Goal: Task Accomplishment & Management: Use online tool/utility

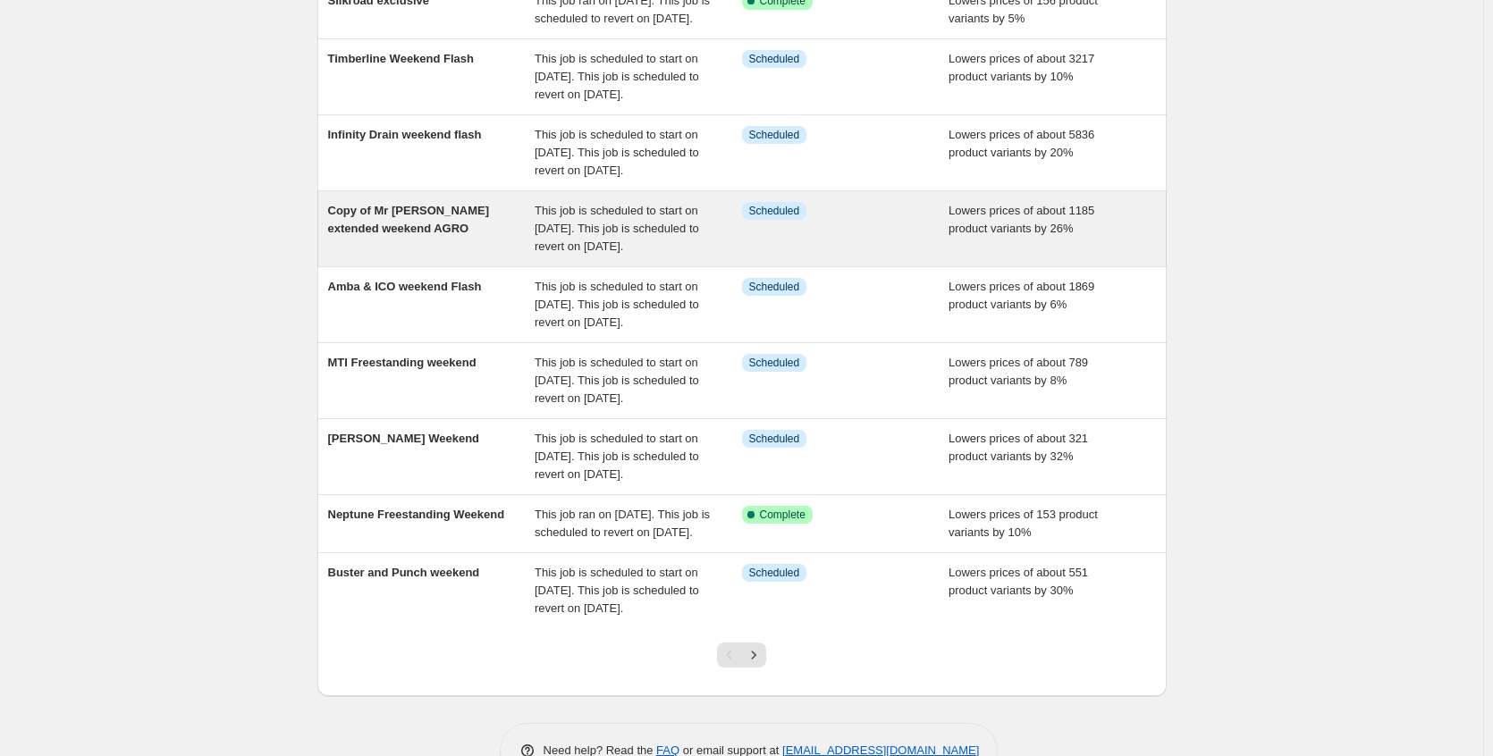
scroll to position [268, 0]
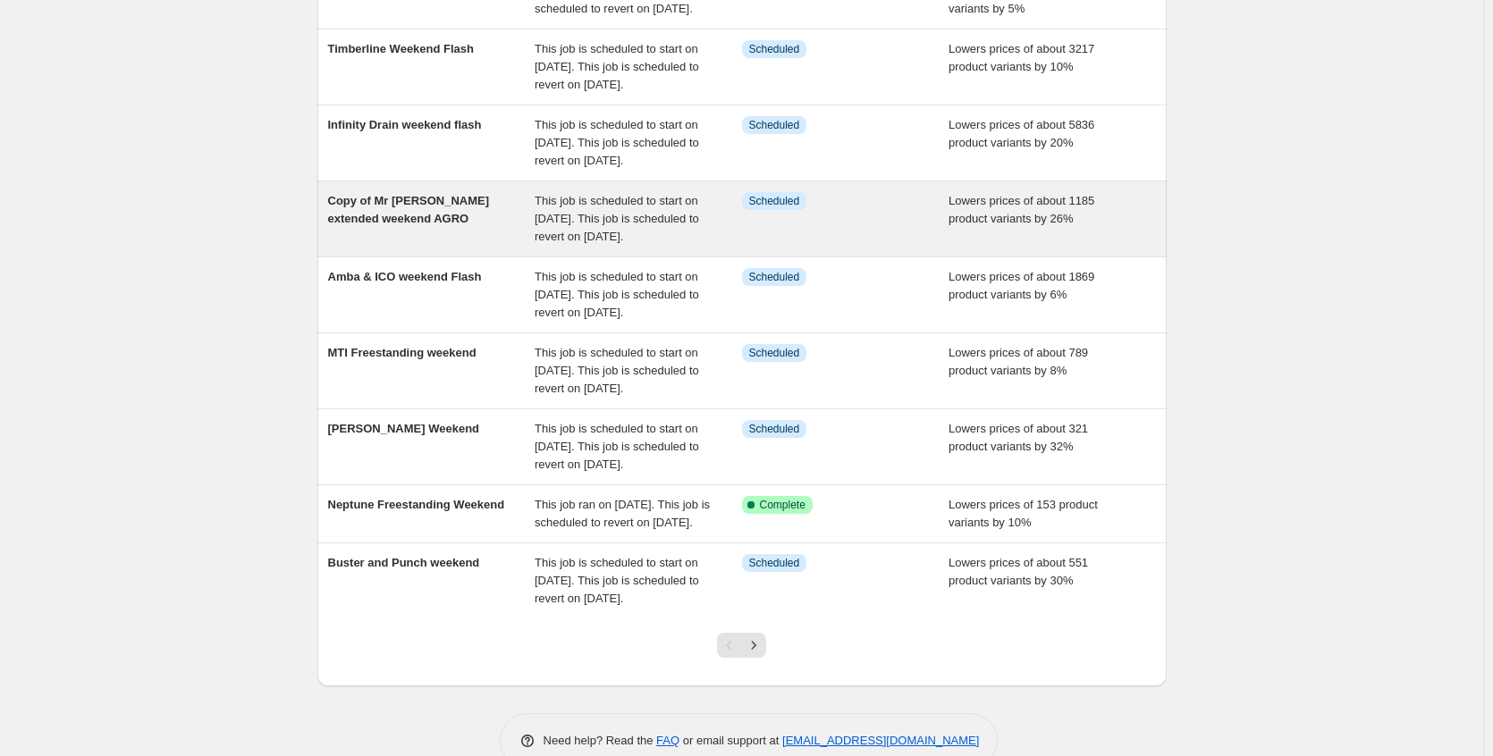
click at [503, 246] on div "Copy of Mr [PERSON_NAME] extended weekend AGRO" at bounding box center [431, 219] width 207 height 54
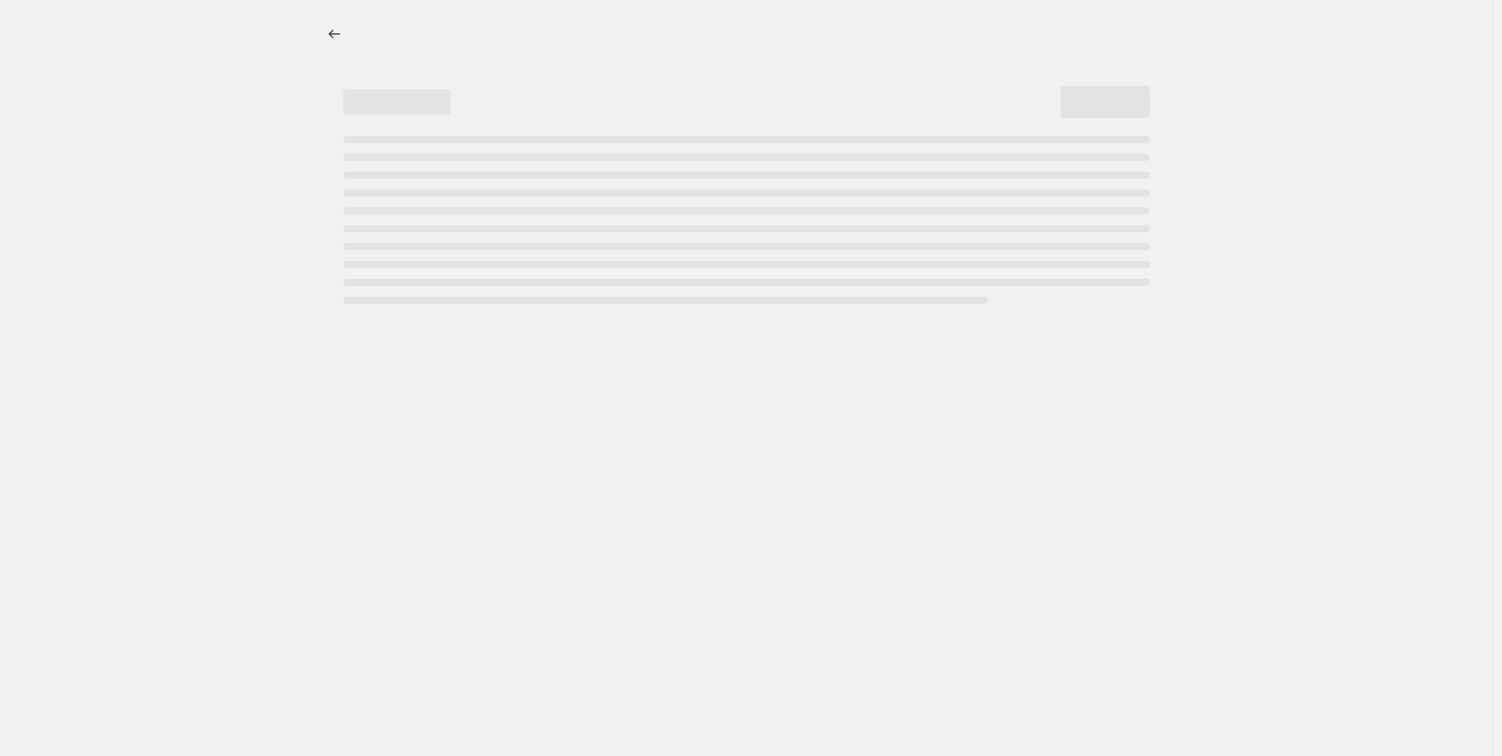
select select "percentage"
select select "no_change"
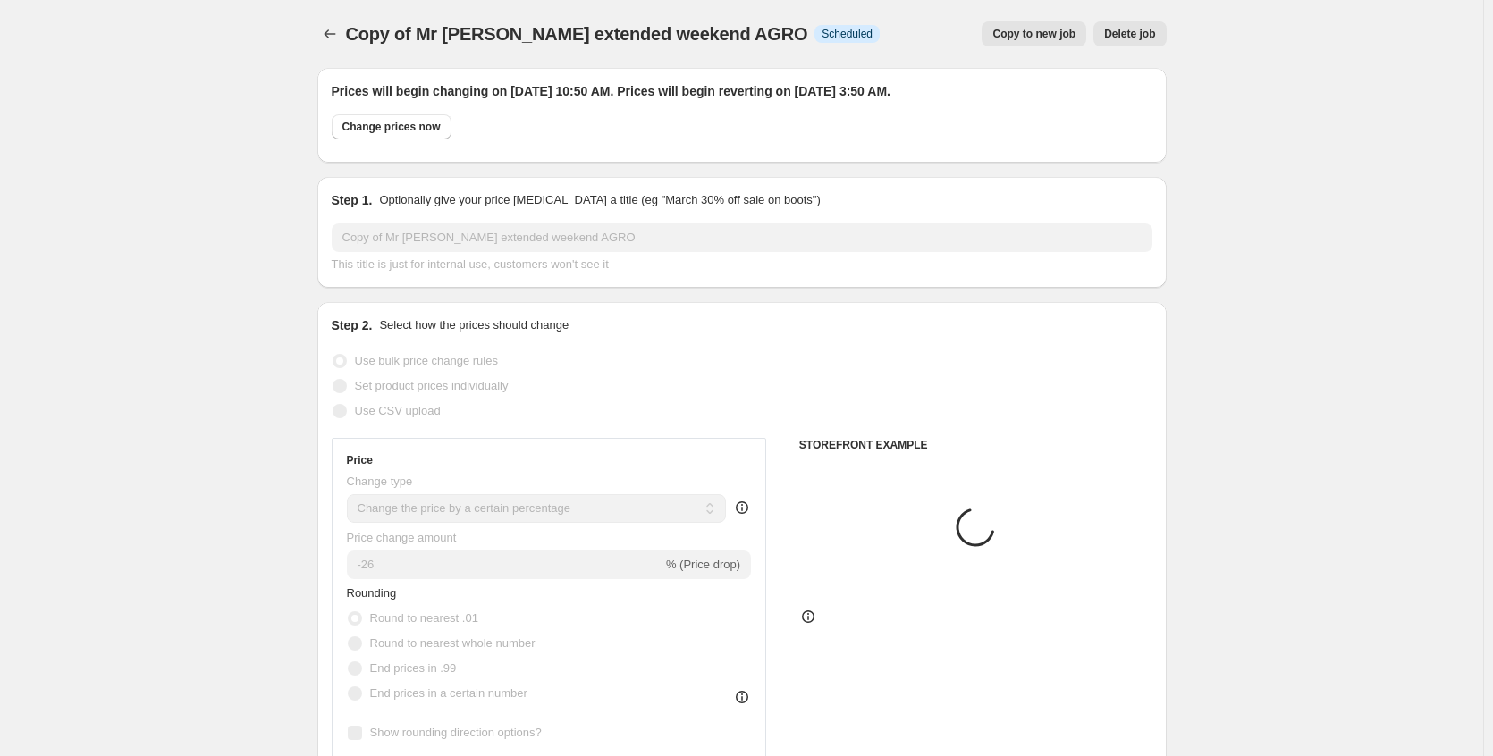
select select "vendor"
click at [388, 135] on button "Change prices now" at bounding box center [392, 126] width 120 height 25
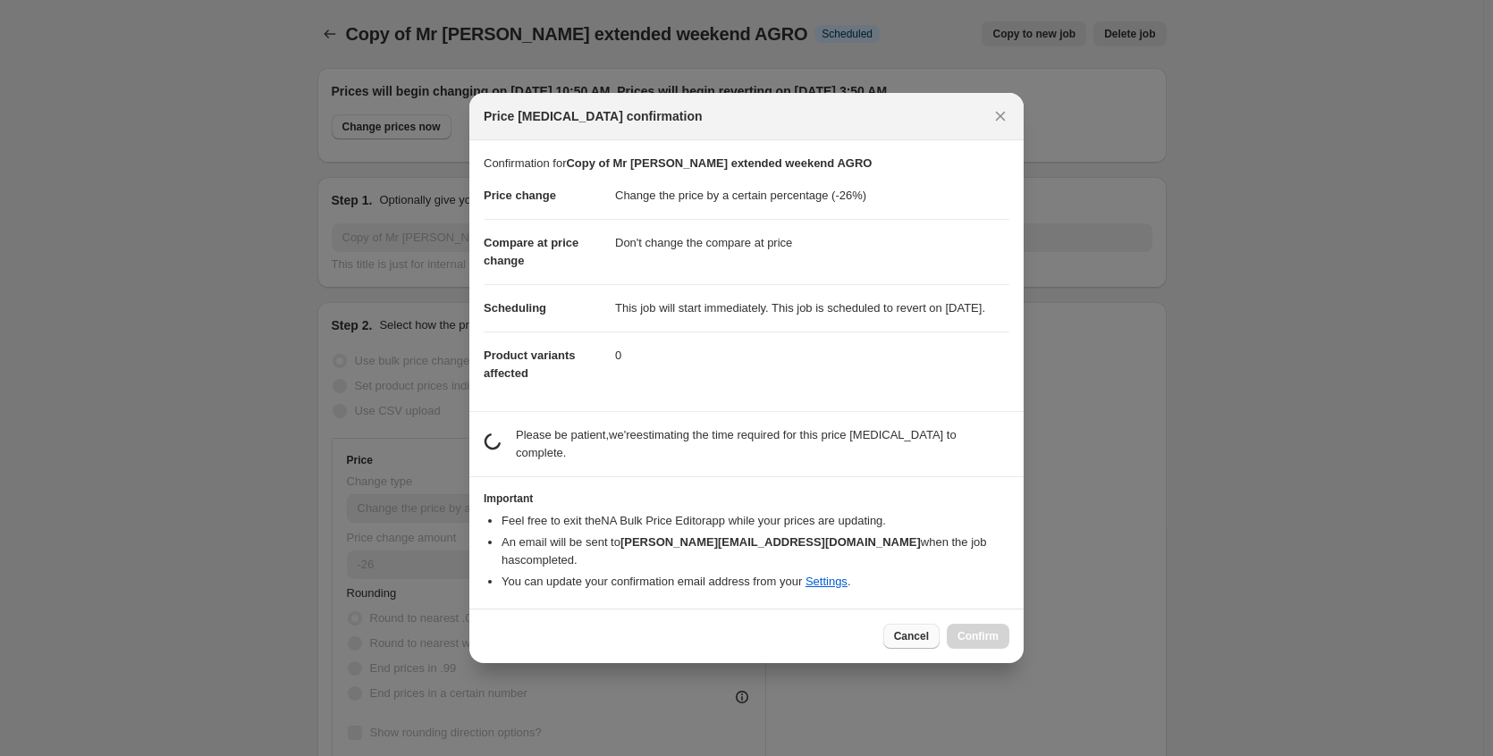
click at [906, 635] on span "Cancel" at bounding box center [911, 636] width 35 height 14
radio input "false"
radio input "true"
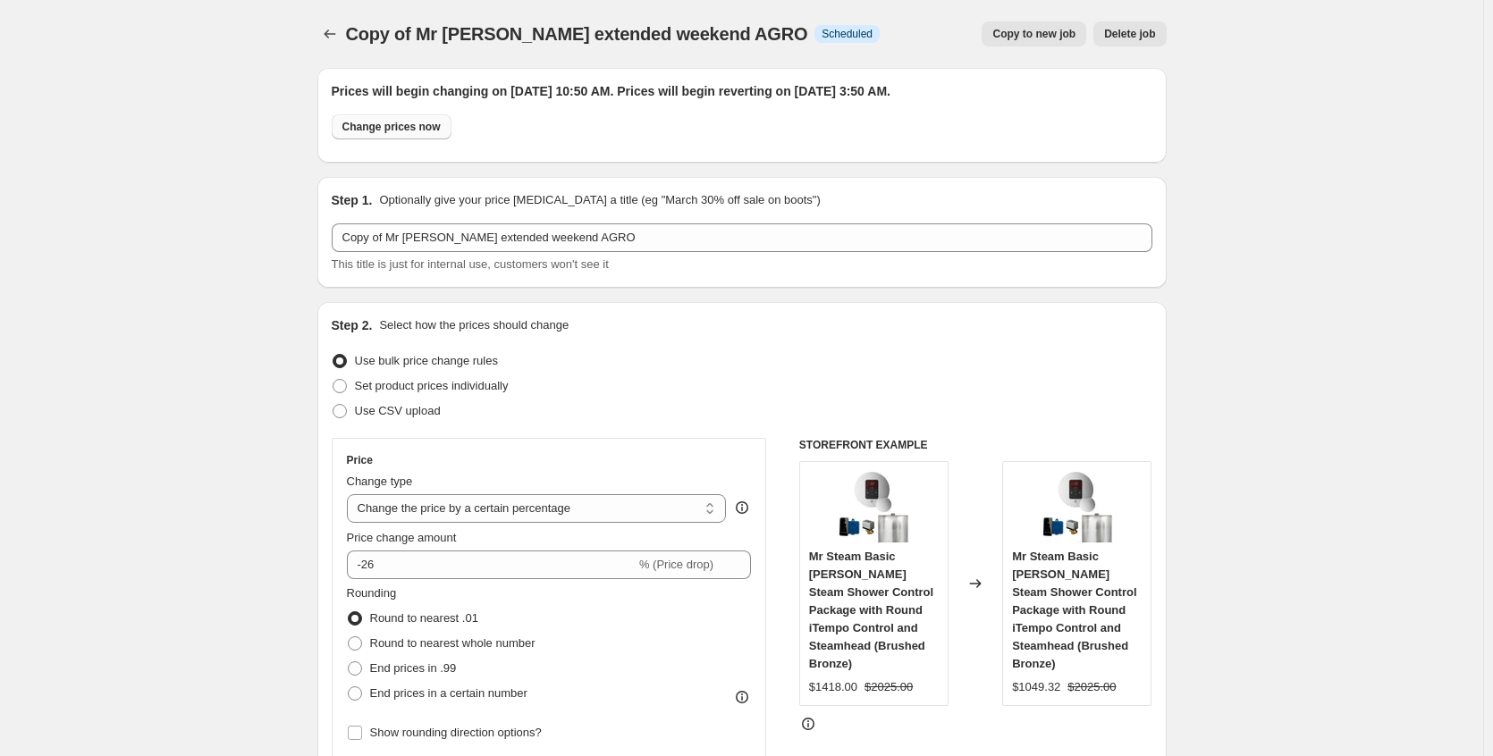
click at [394, 134] on button "Change prices now" at bounding box center [392, 126] width 120 height 25
radio input "true"
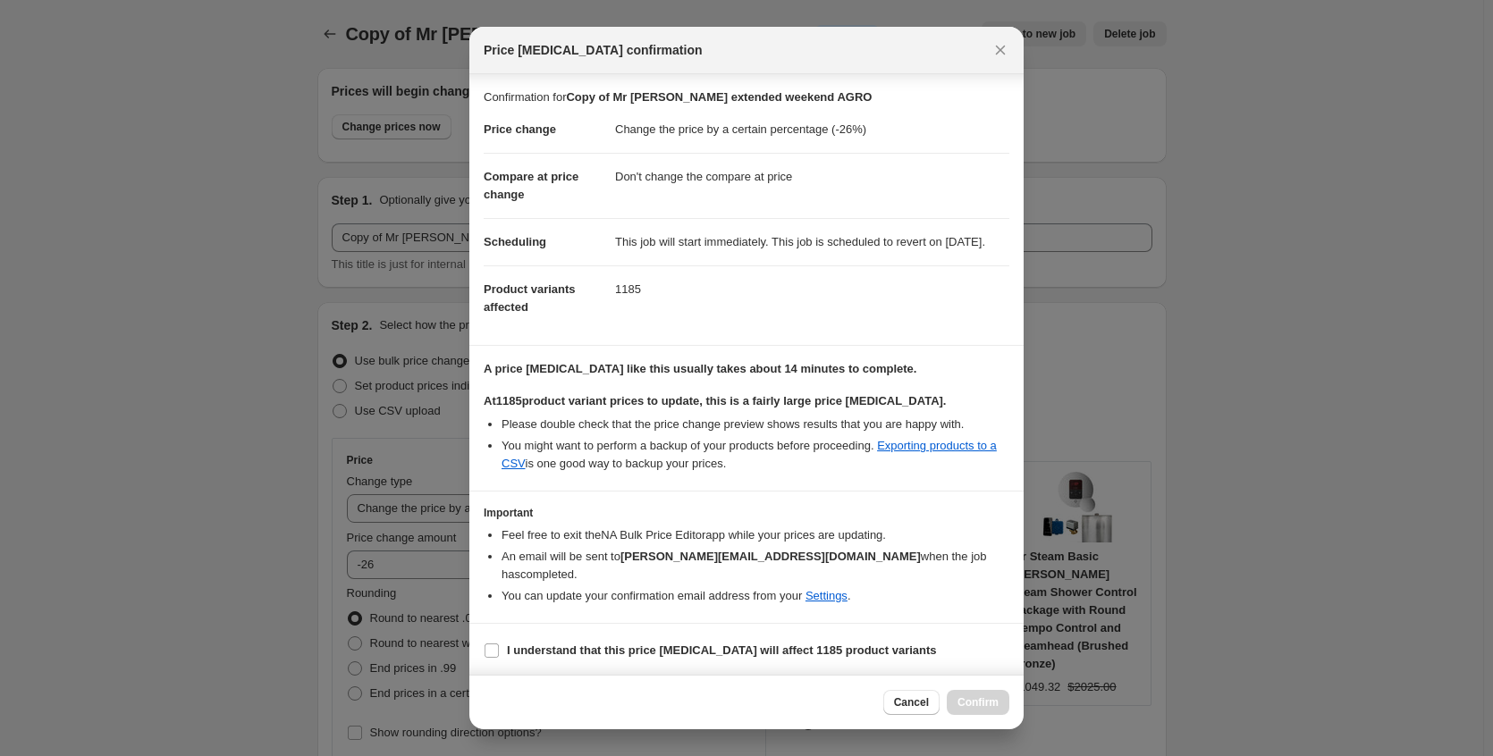
scroll to position [21, 0]
click at [690, 646] on b "I understand that this price change job will affect 1185 product variants" at bounding box center [722, 647] width 430 height 13
click at [499, 646] on input "I understand that this price change job will affect 1185 product variants" at bounding box center [492, 648] width 14 height 14
checkbox input "true"
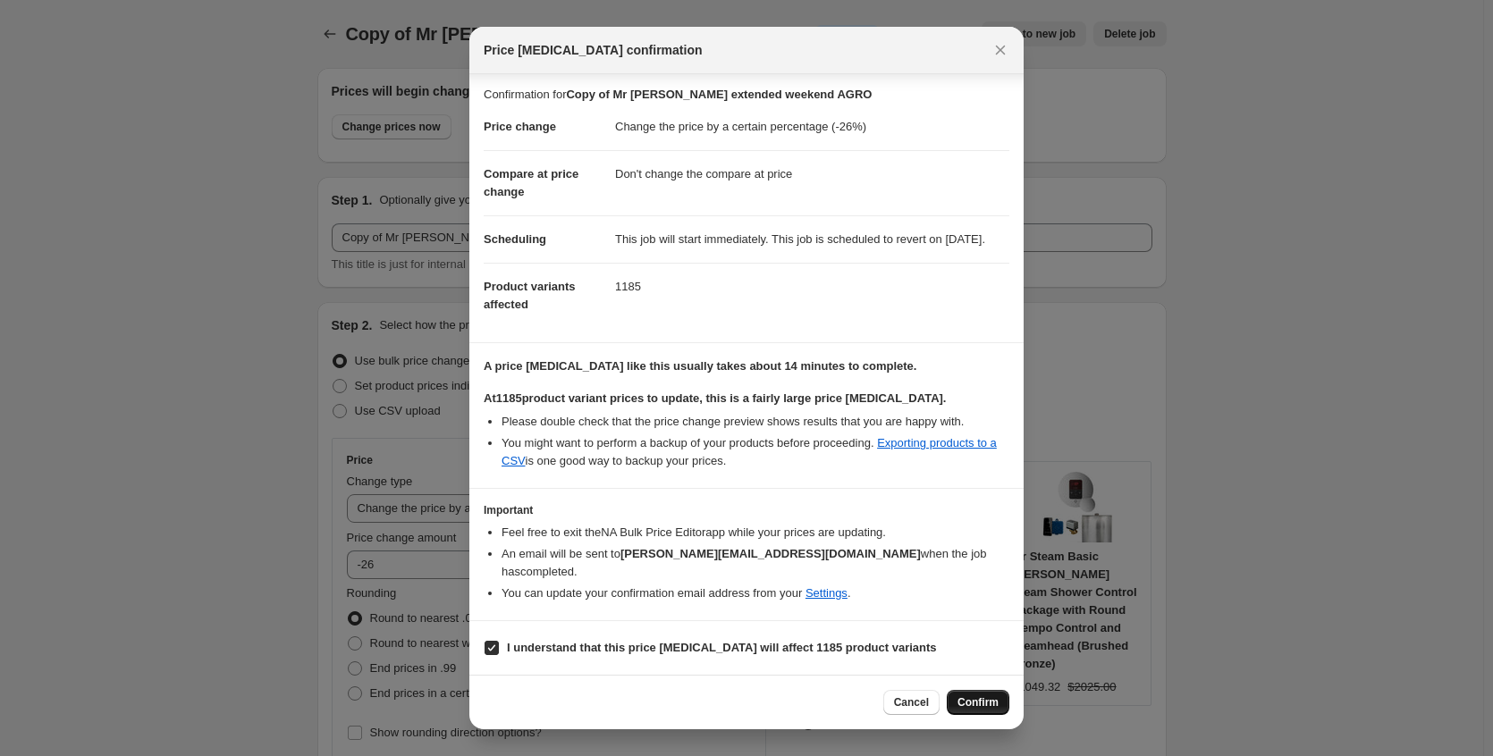
click at [989, 702] on span "Confirm" at bounding box center [977, 703] width 41 height 14
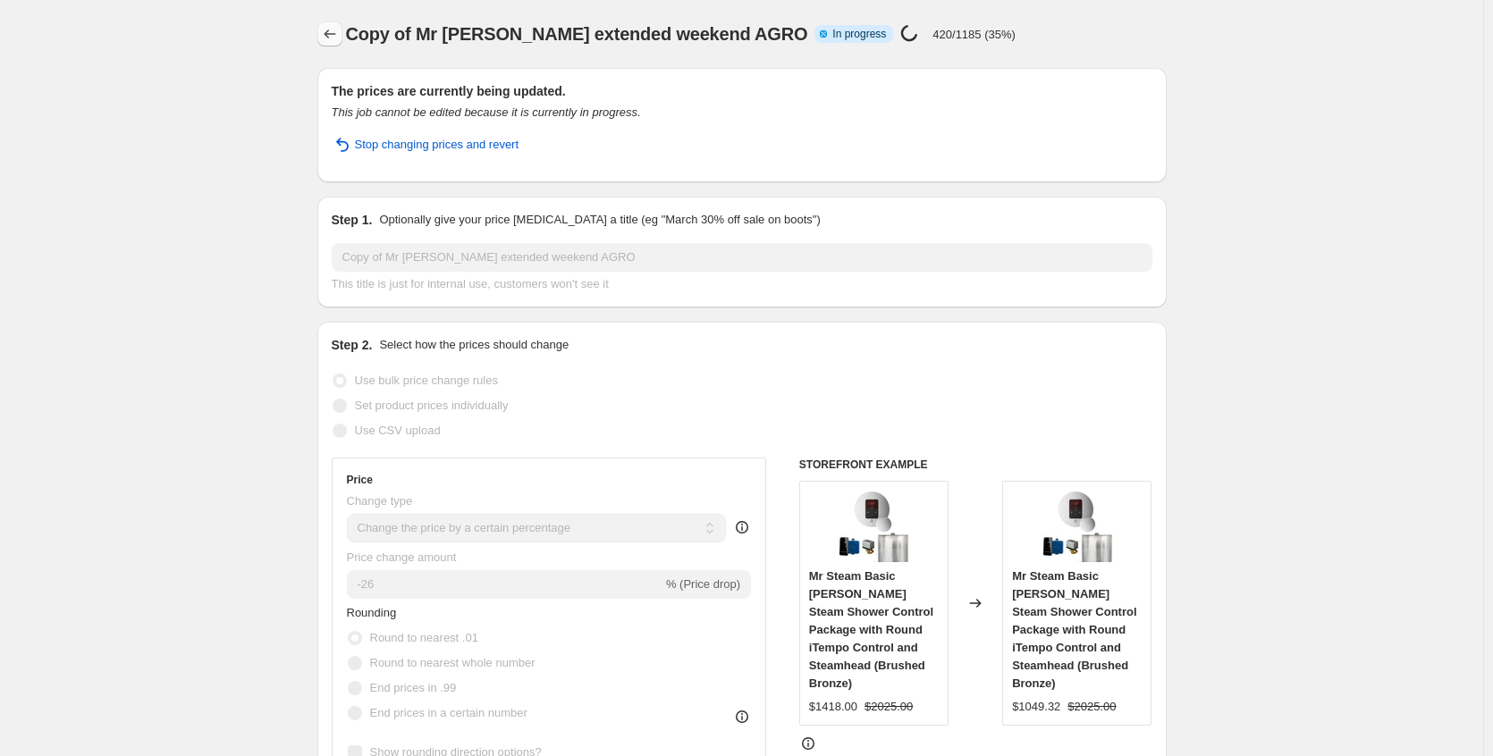
click at [339, 36] on icon "Price change jobs" at bounding box center [330, 34] width 18 height 18
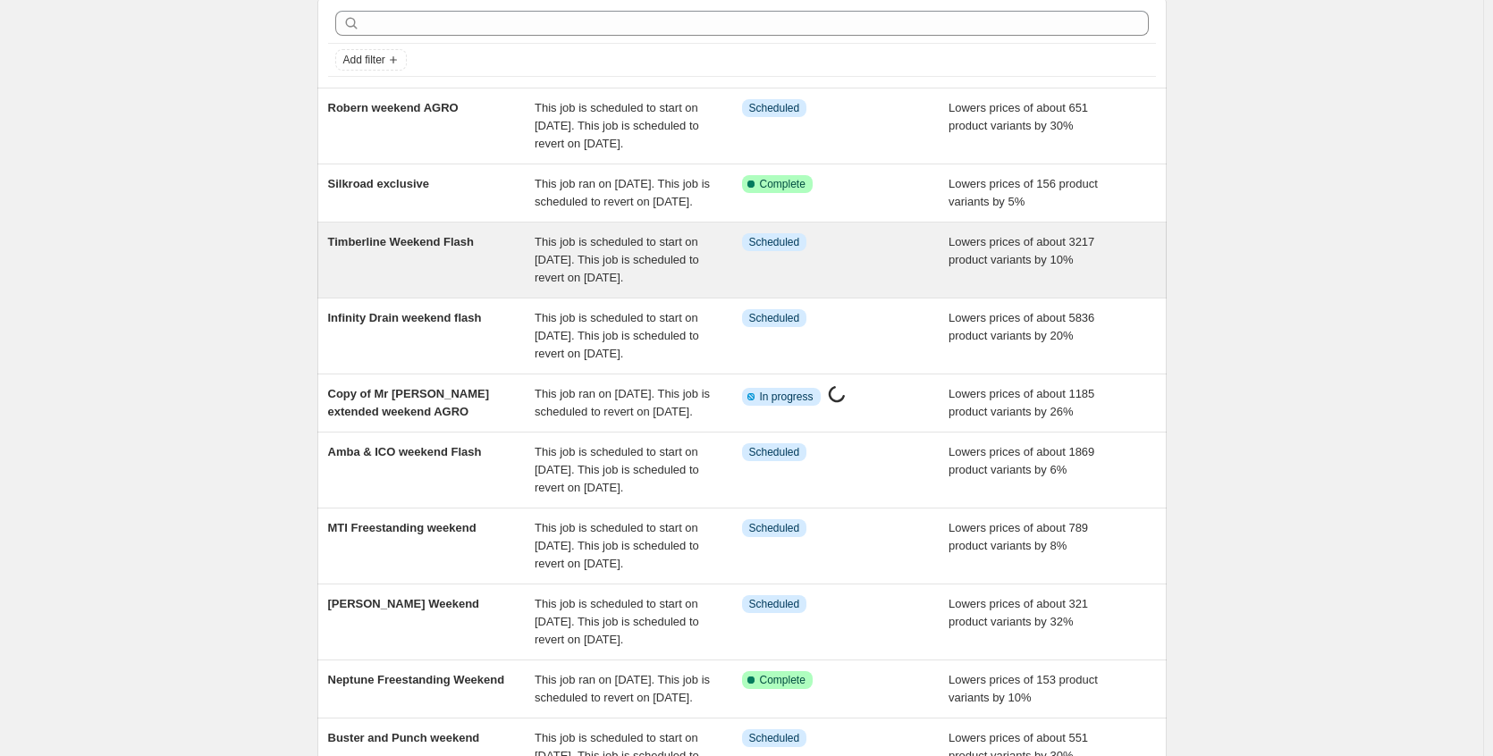
scroll to position [179, 0]
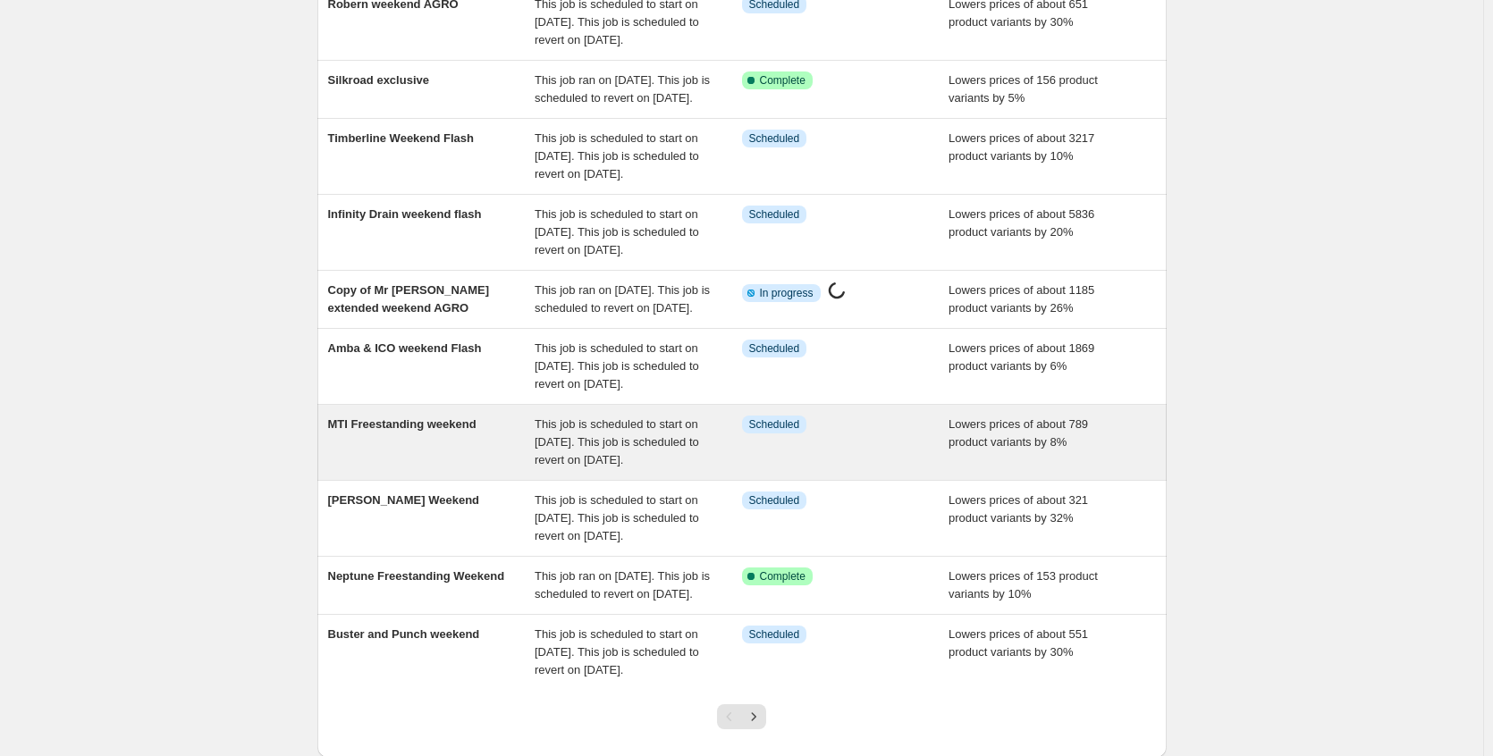
click at [696, 467] on span "This job is scheduled to start on September 19, 2025. This job is scheduled to …" at bounding box center [617, 441] width 164 height 49
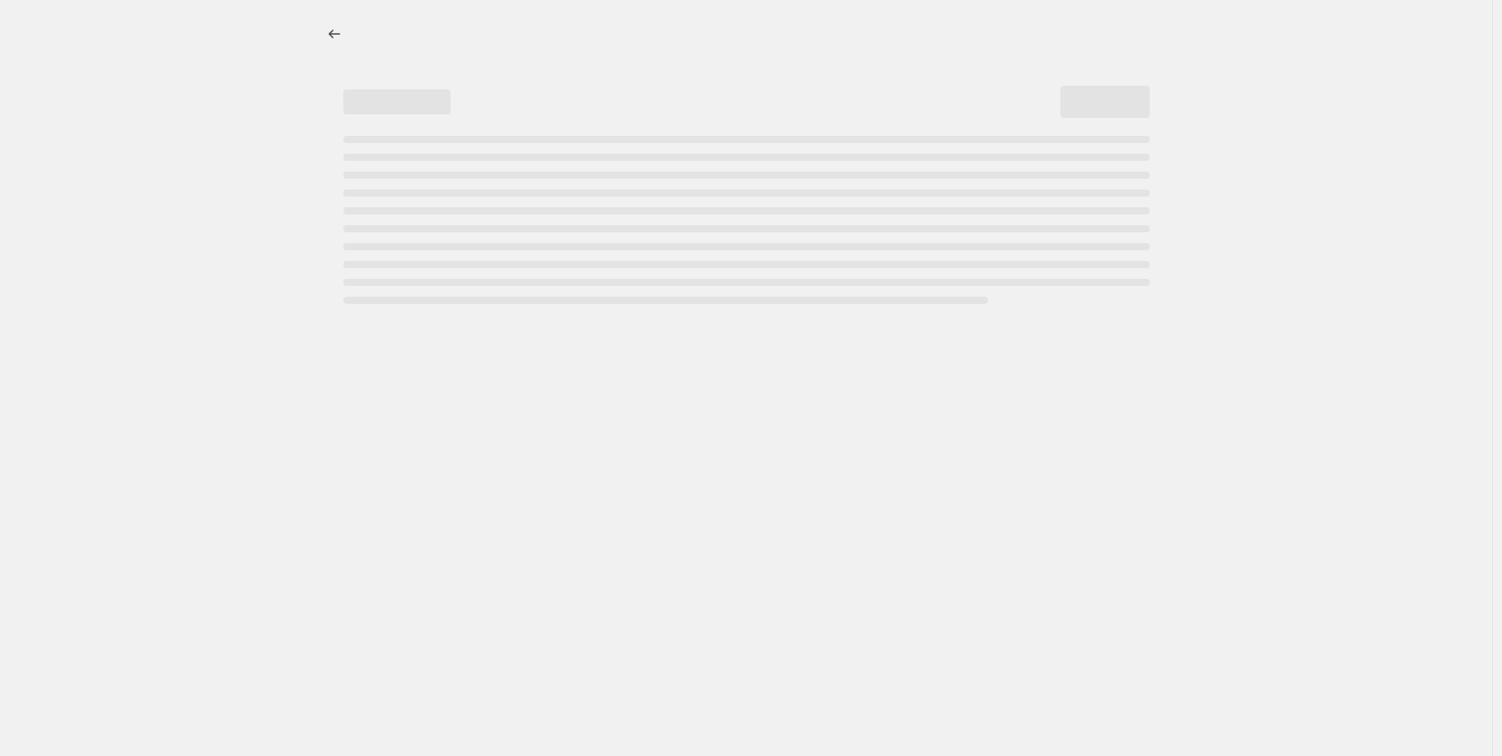
select select "percentage"
select select "no_change"
select select "collection"
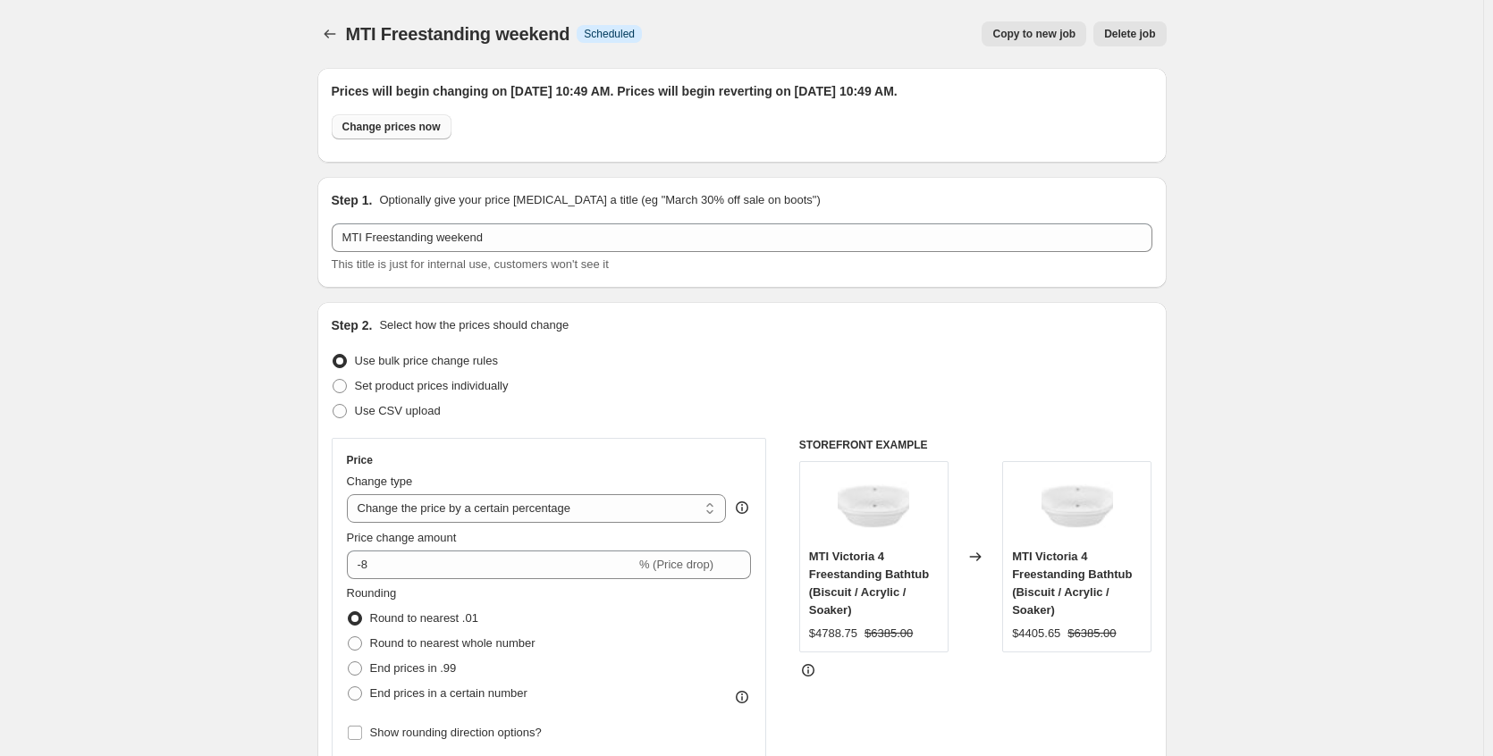
click at [448, 136] on button "Change prices now" at bounding box center [392, 126] width 120 height 25
radio input "true"
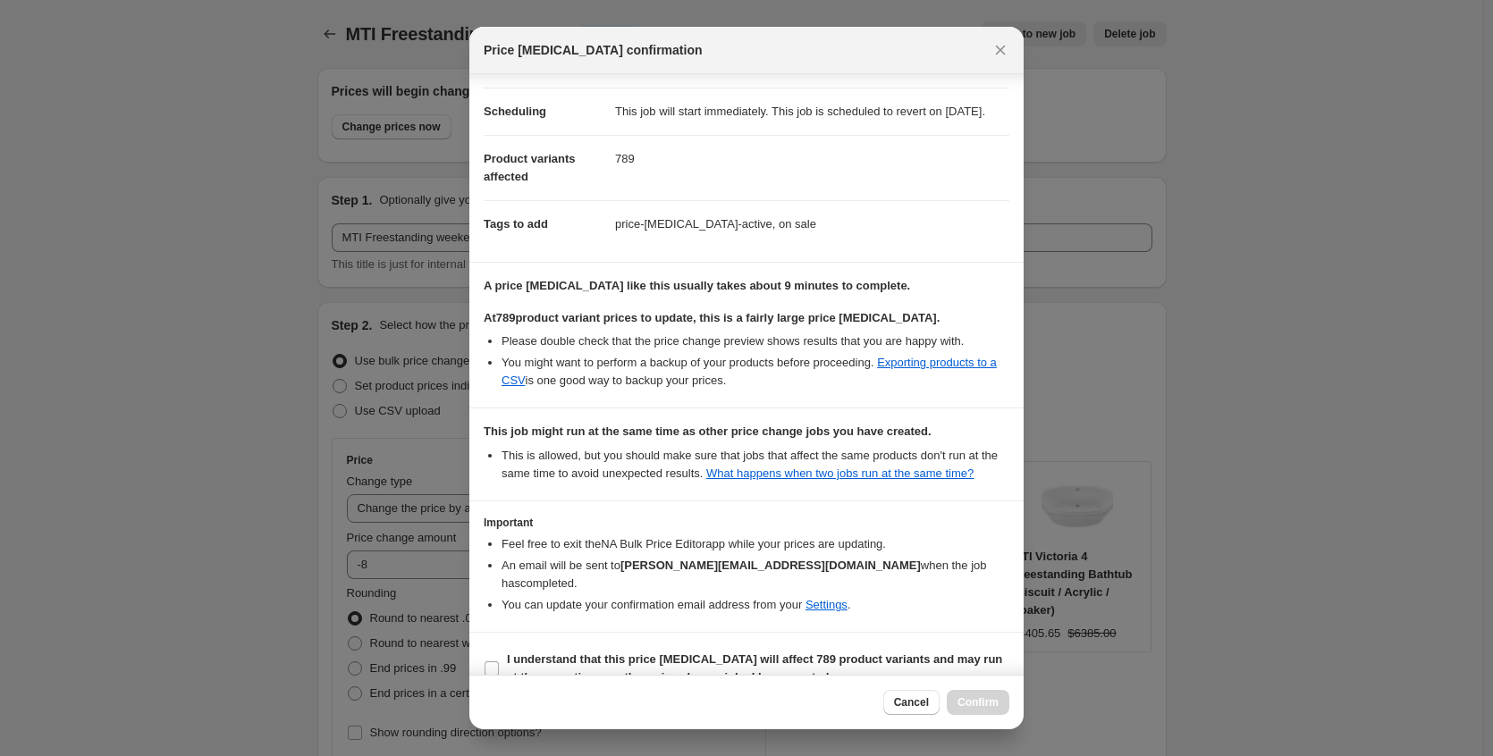
scroll to position [196, 0]
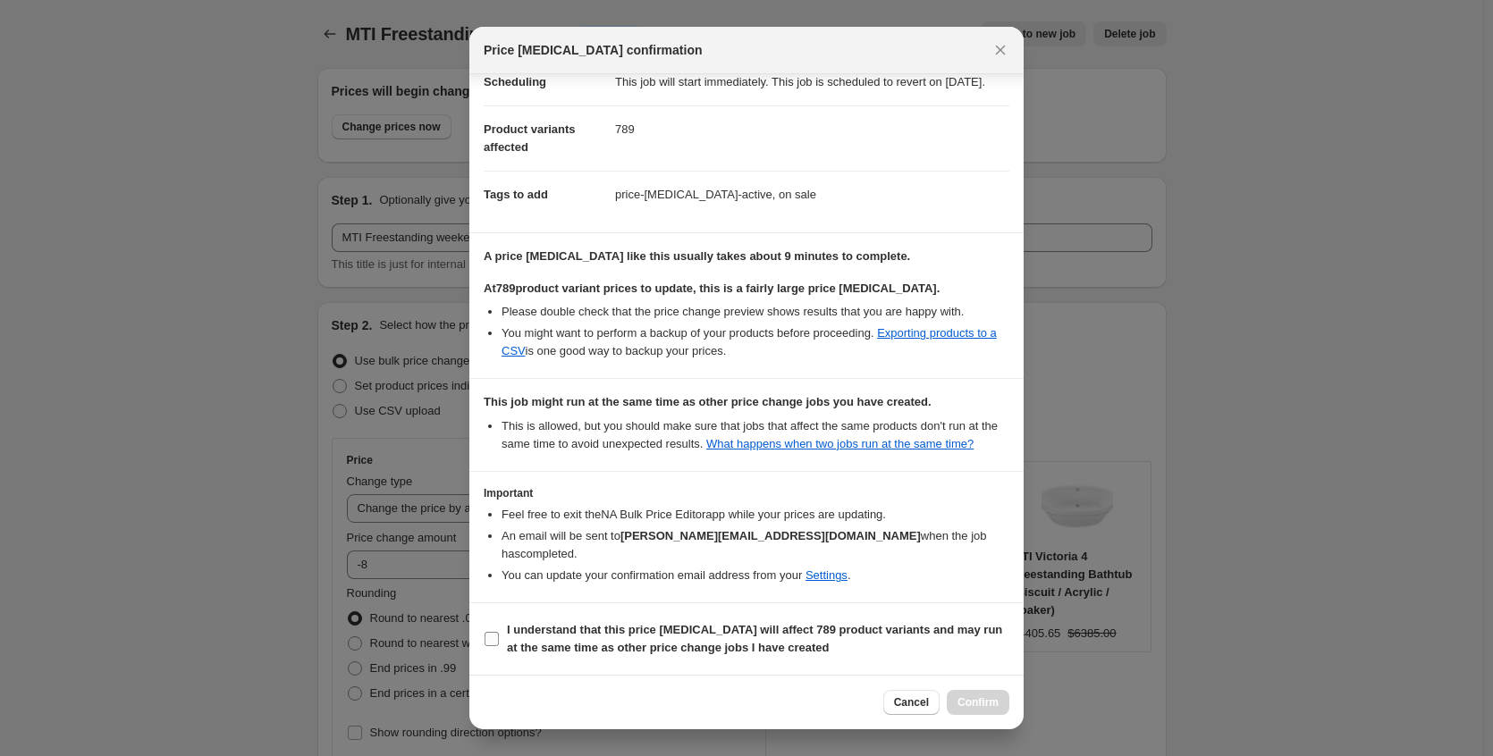
click at [681, 638] on span "I understand that this price change job will affect 789 product variants and ma…" at bounding box center [758, 639] width 502 height 36
click at [499, 638] on input "I understand that this price change job will affect 789 product variants and ma…" at bounding box center [492, 639] width 14 height 14
checkbox input "true"
click at [979, 707] on span "Confirm" at bounding box center [977, 703] width 41 height 14
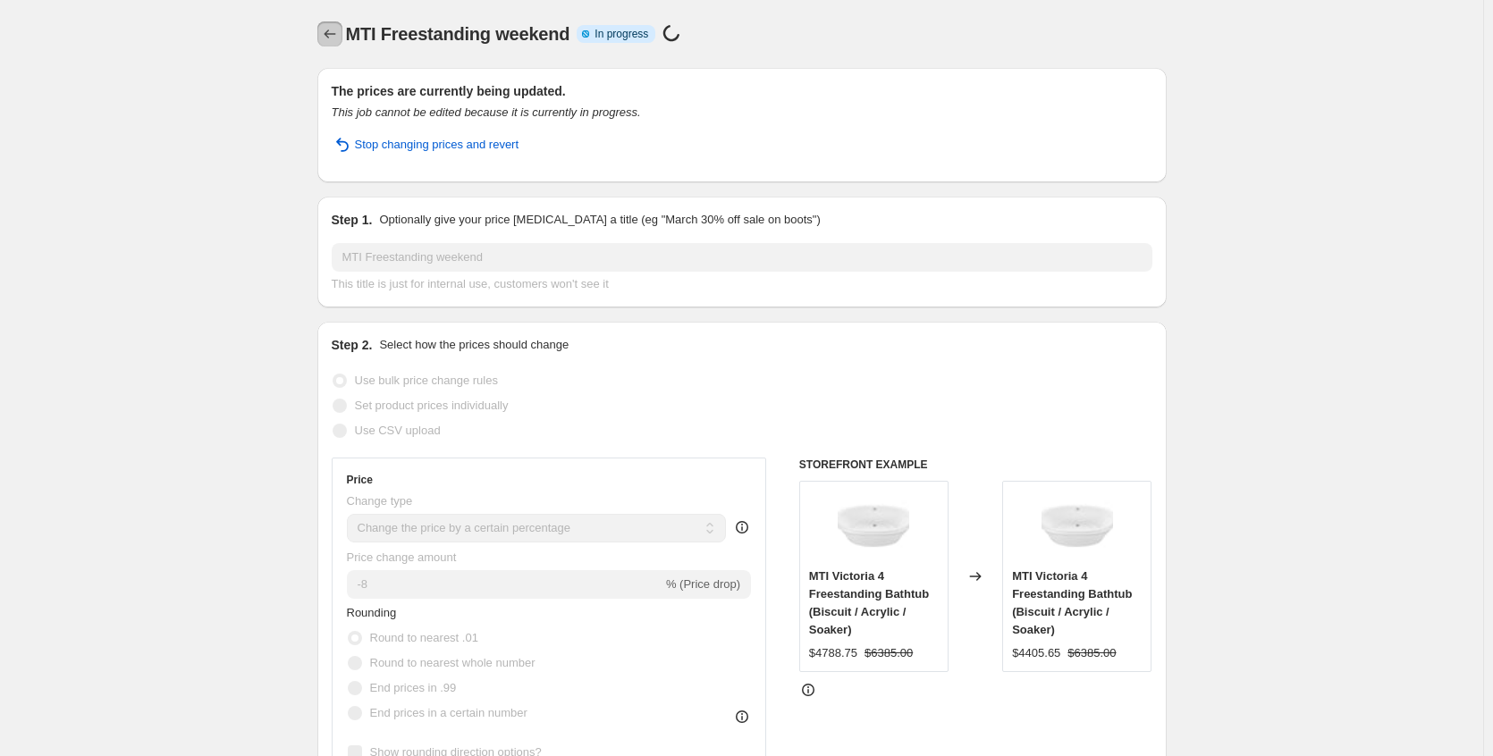
click at [337, 42] on button "Price change jobs" at bounding box center [329, 33] width 25 height 25
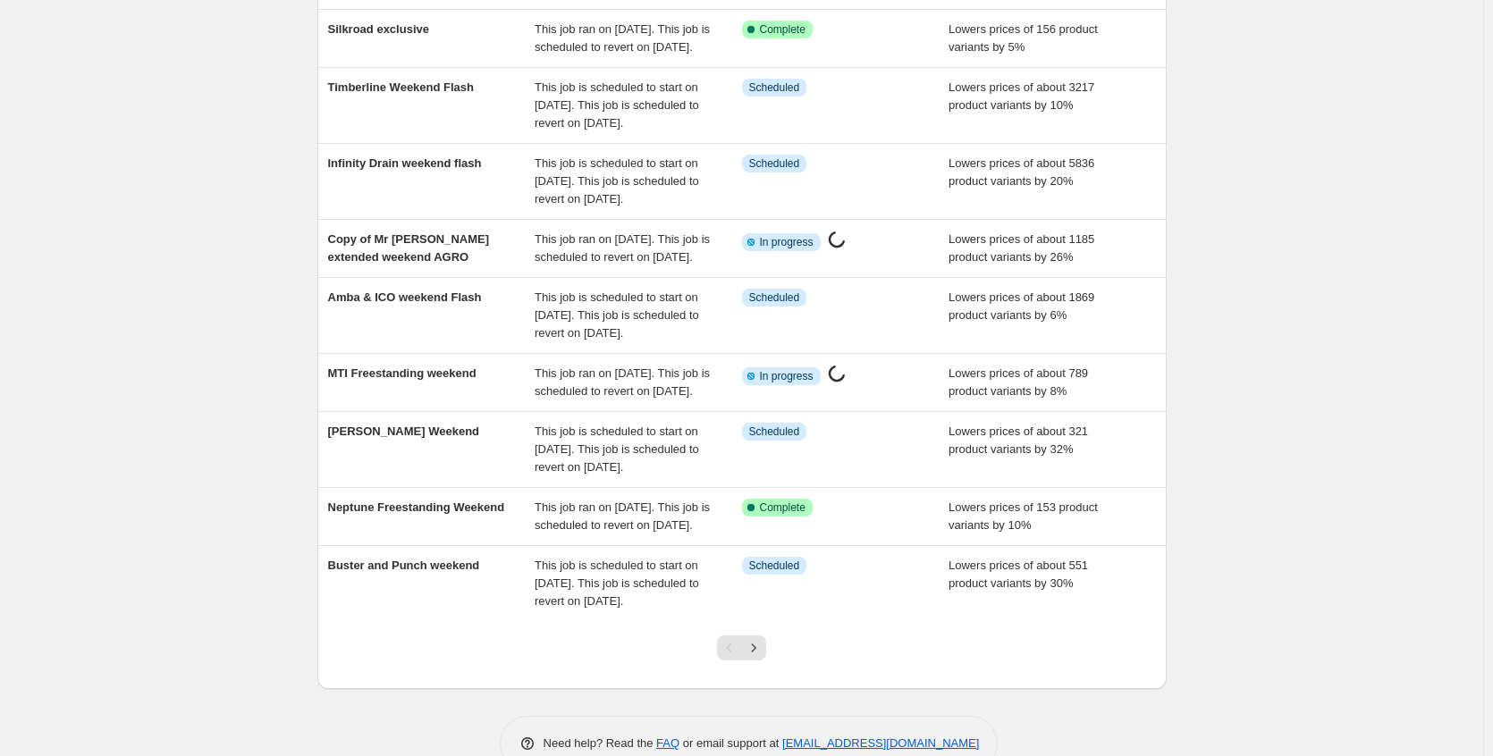
scroll to position [451, 0]
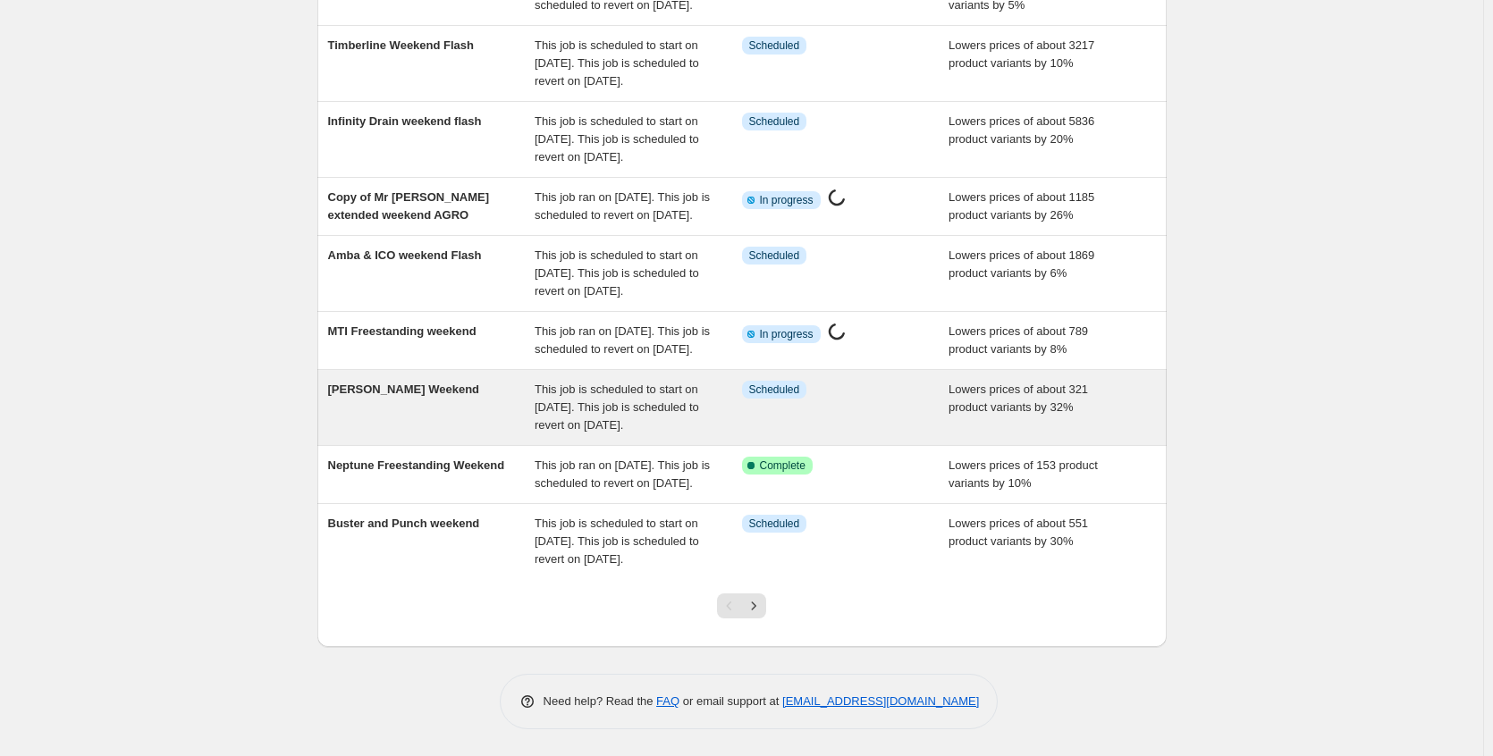
click at [448, 381] on div "Franke Weekend" at bounding box center [431, 408] width 207 height 54
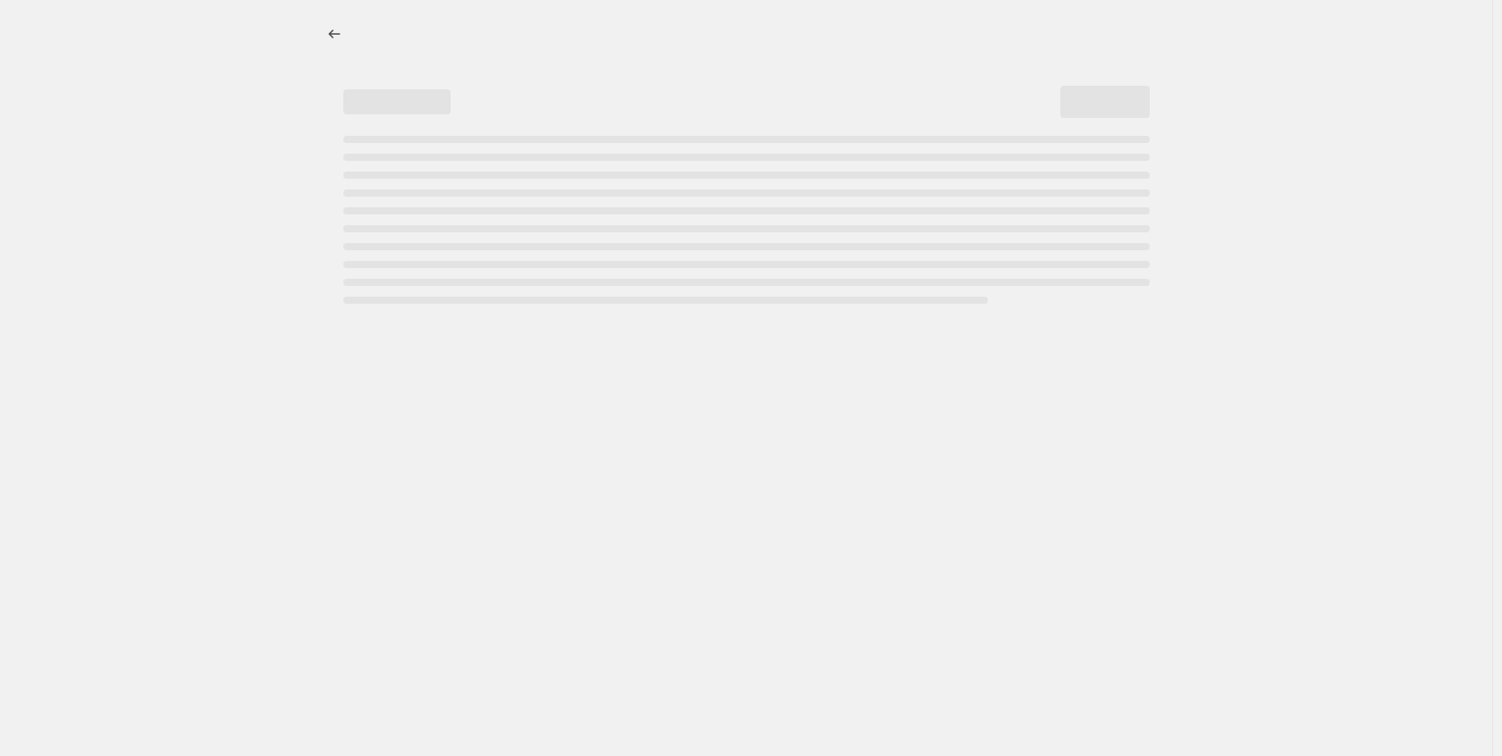
select select "percentage"
select select "no_change"
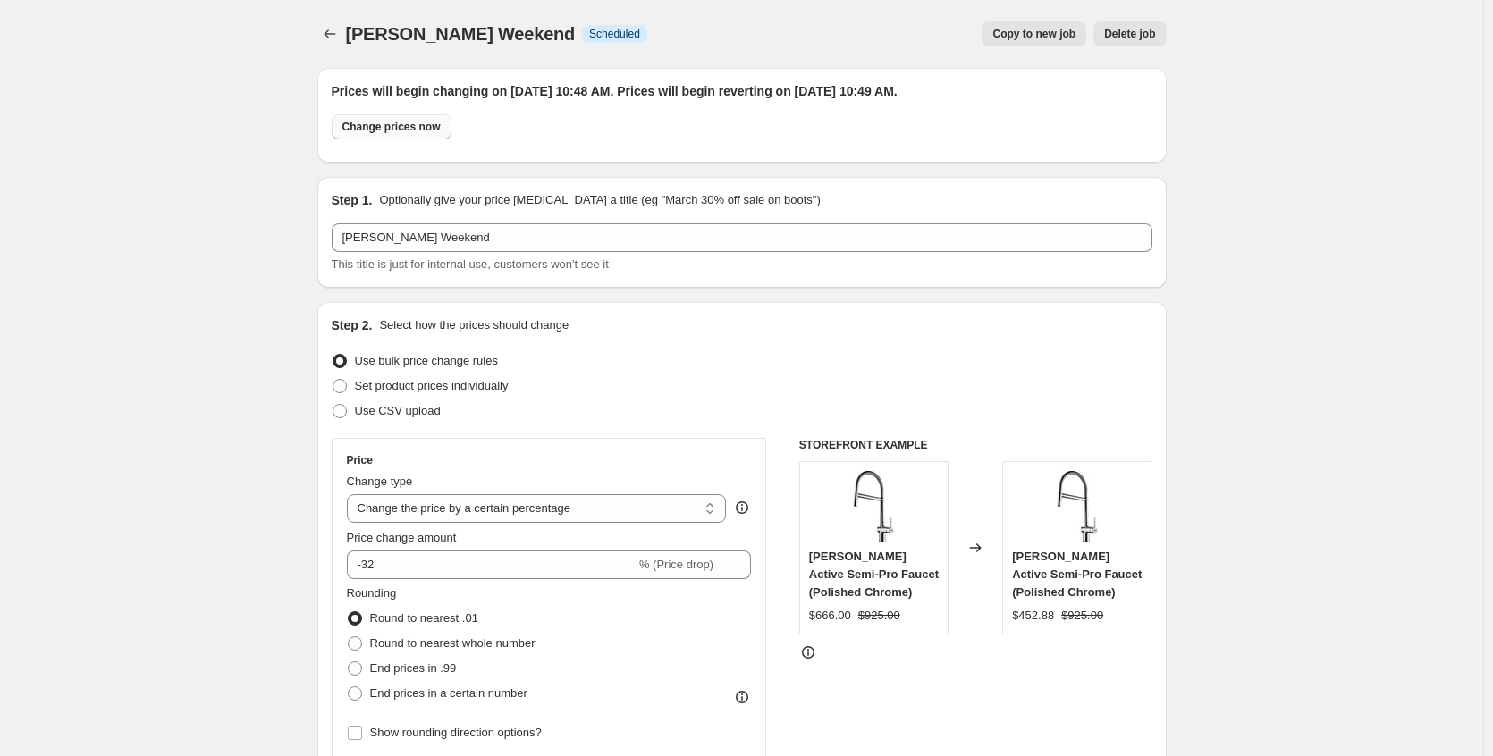
click at [441, 130] on span "Change prices now" at bounding box center [391, 127] width 98 height 14
radio input "true"
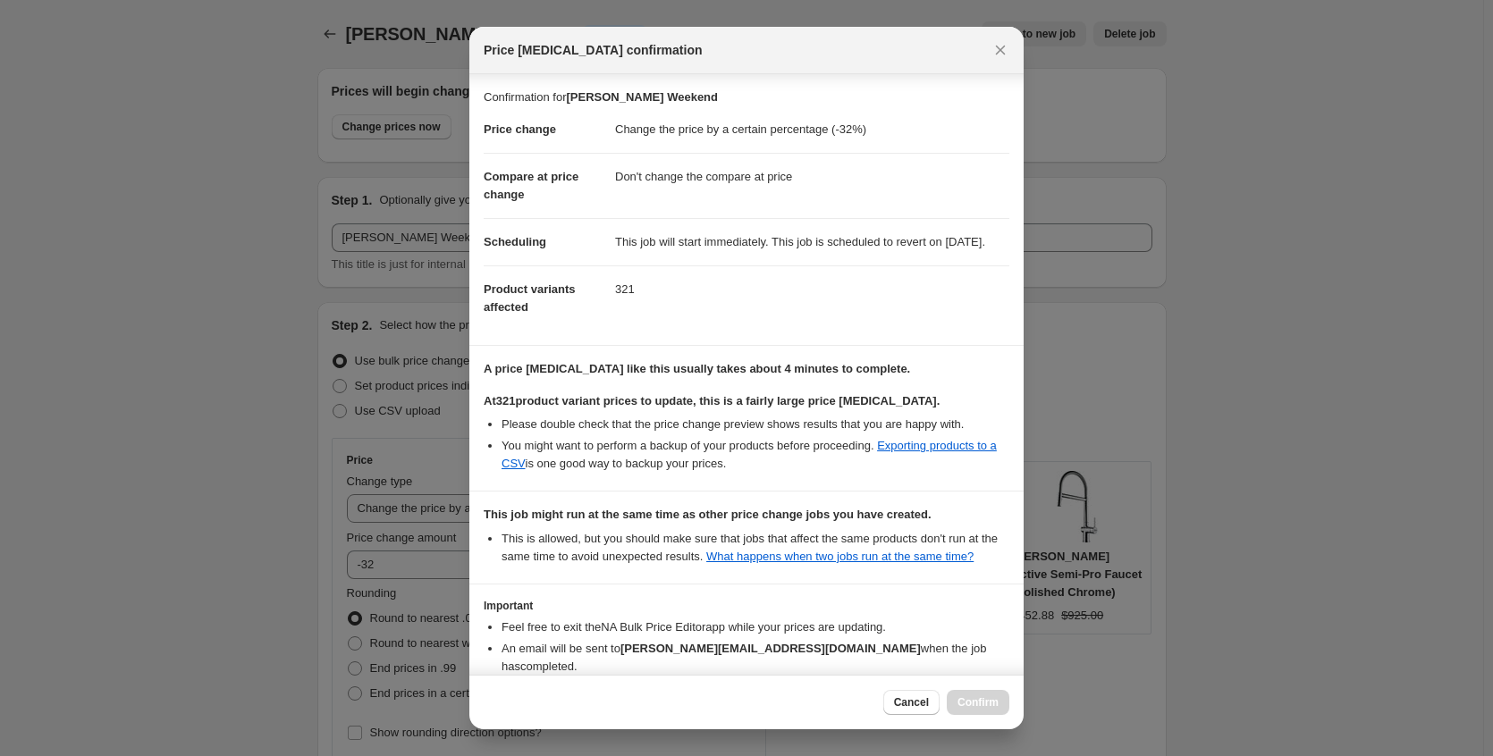
scroll to position [148, 0]
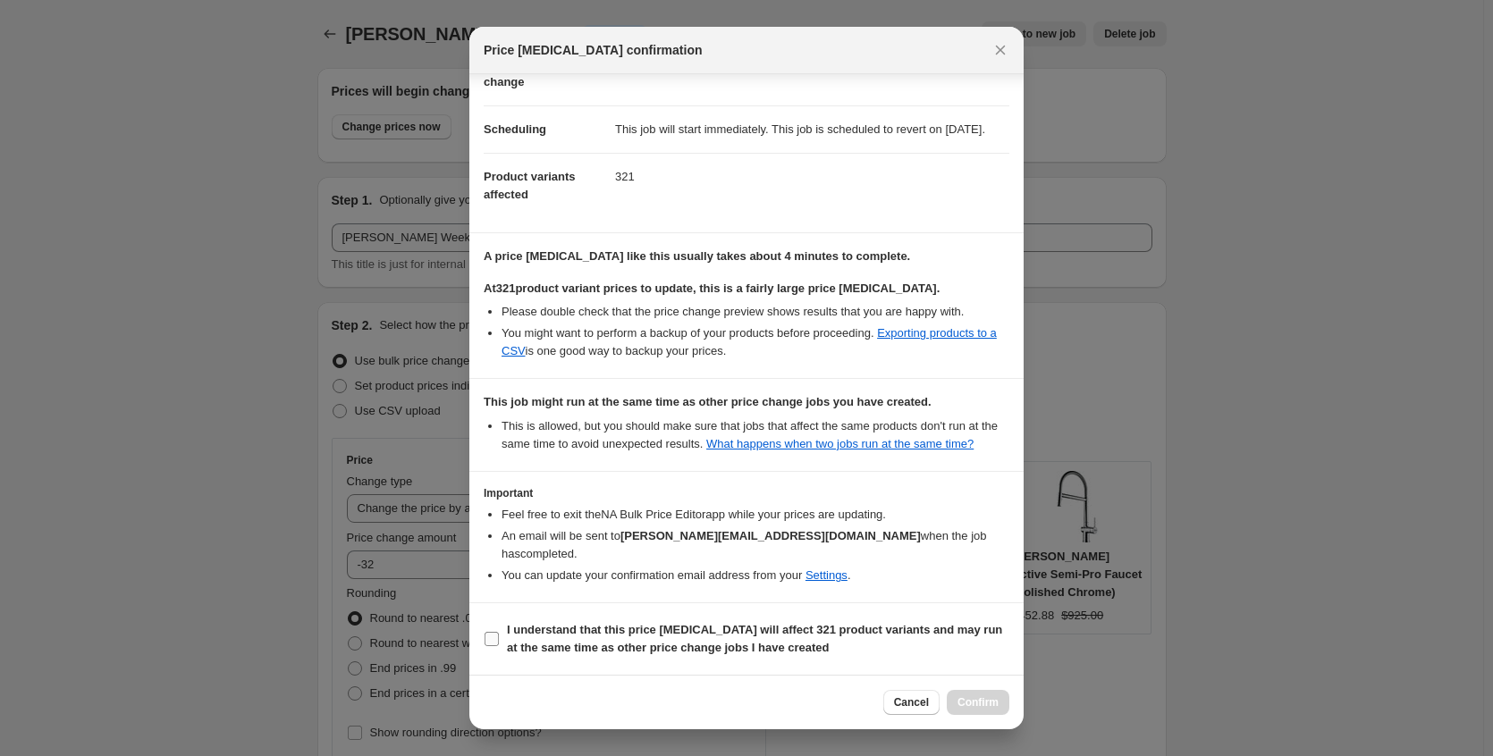
click at [591, 644] on b "I understand that this price change job will affect 321 product variants and ma…" at bounding box center [754, 638] width 495 height 31
click at [499, 644] on input "I understand that this price change job will affect 321 product variants and ma…" at bounding box center [492, 639] width 14 height 14
checkbox input "true"
click at [962, 698] on span "Confirm" at bounding box center [977, 703] width 41 height 14
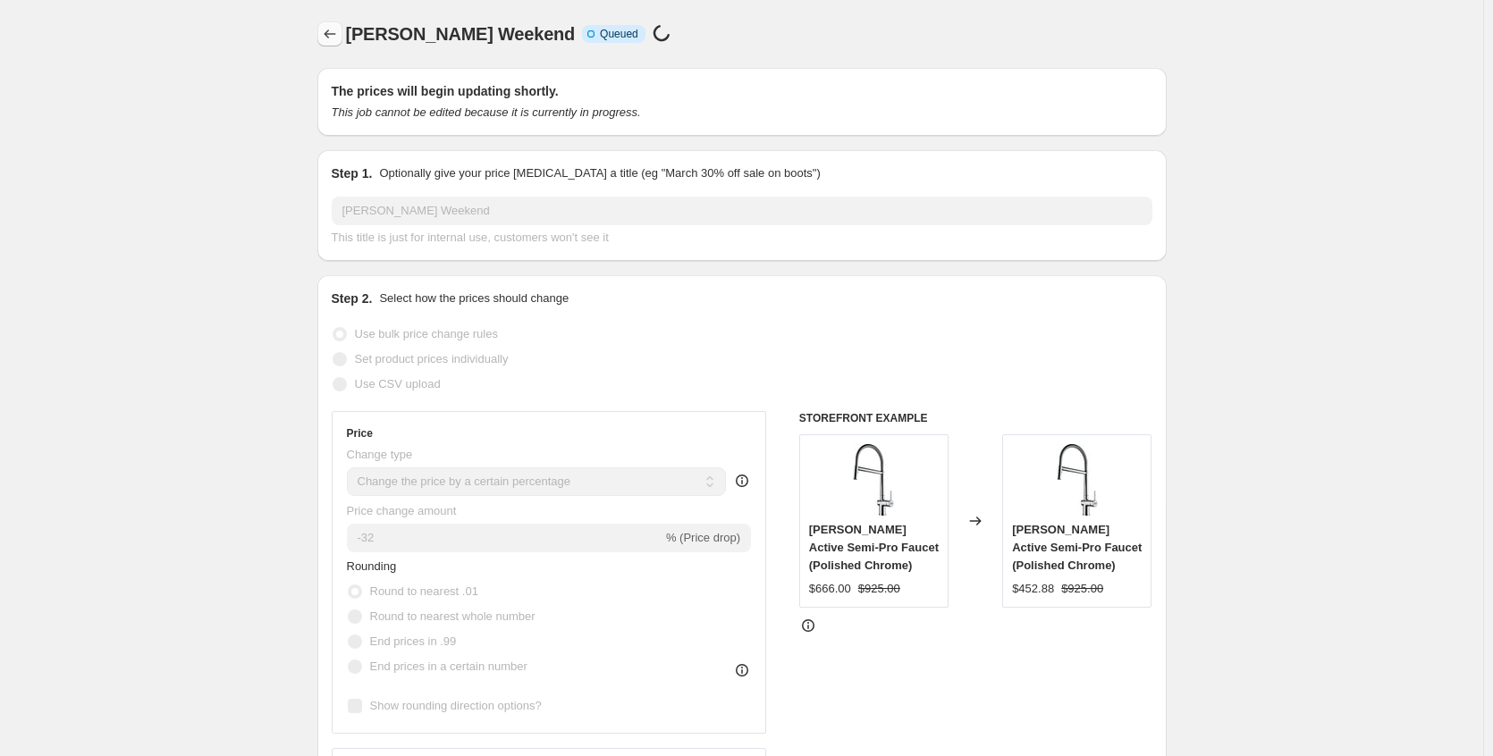
click at [326, 33] on icon "Price change jobs" at bounding box center [330, 34] width 18 height 18
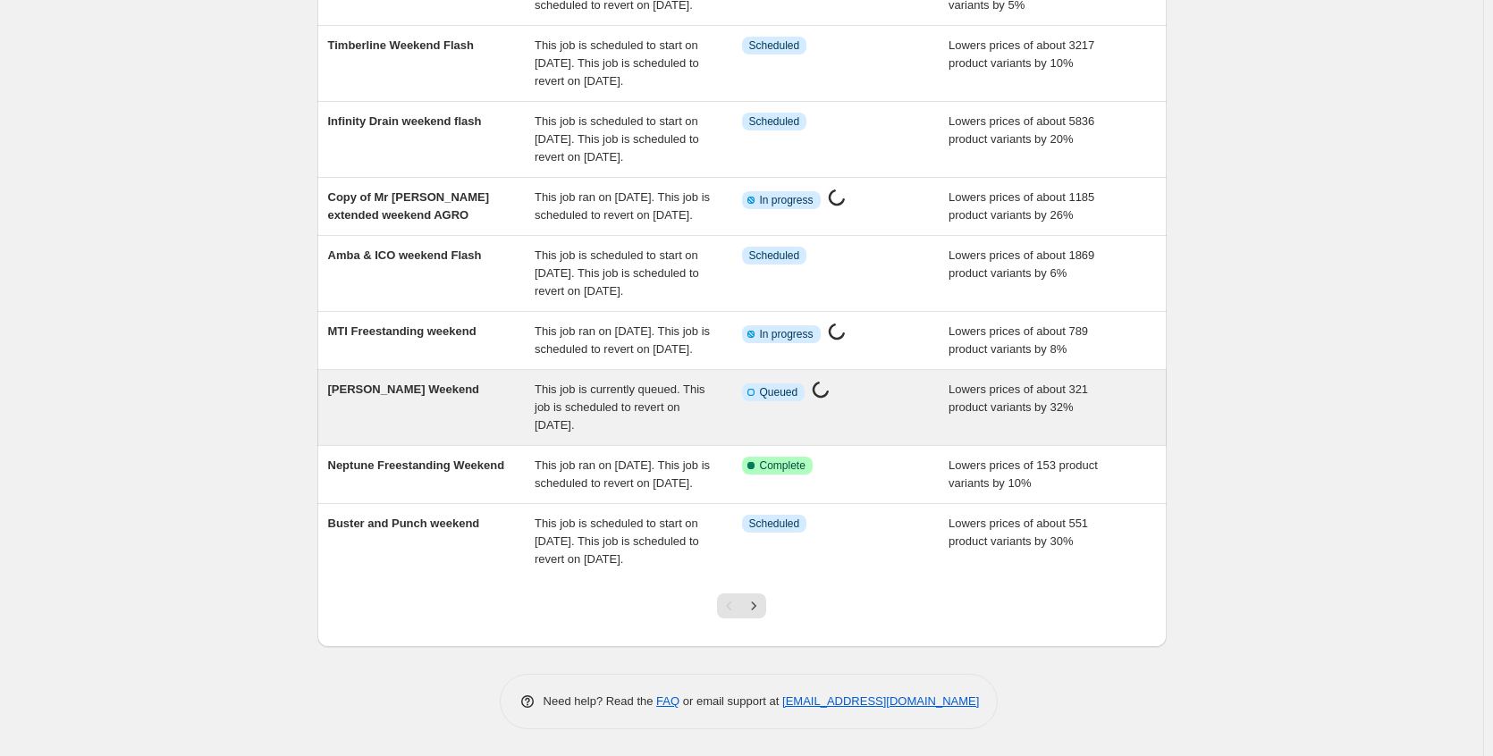
scroll to position [433, 0]
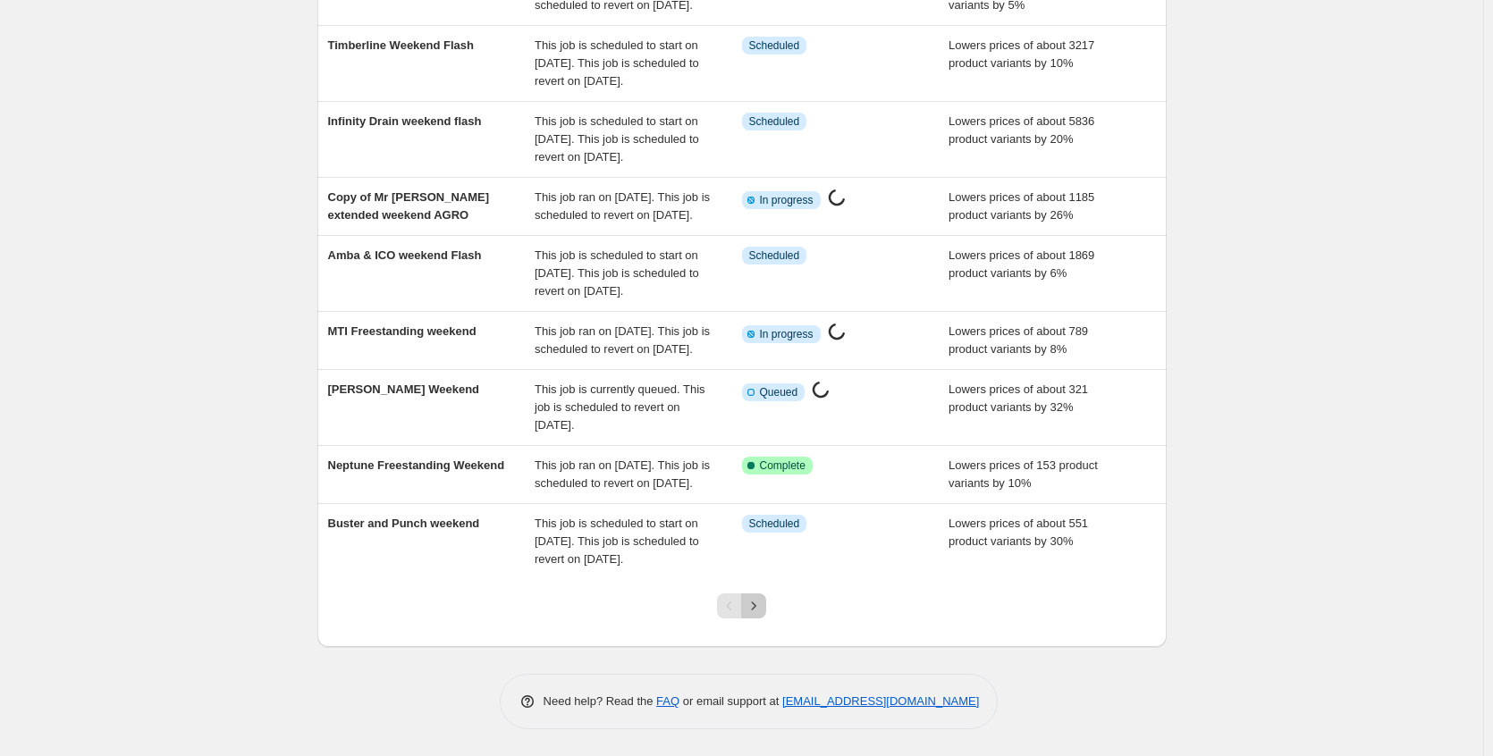
click at [762, 609] on icon "Next" at bounding box center [754, 606] width 18 height 18
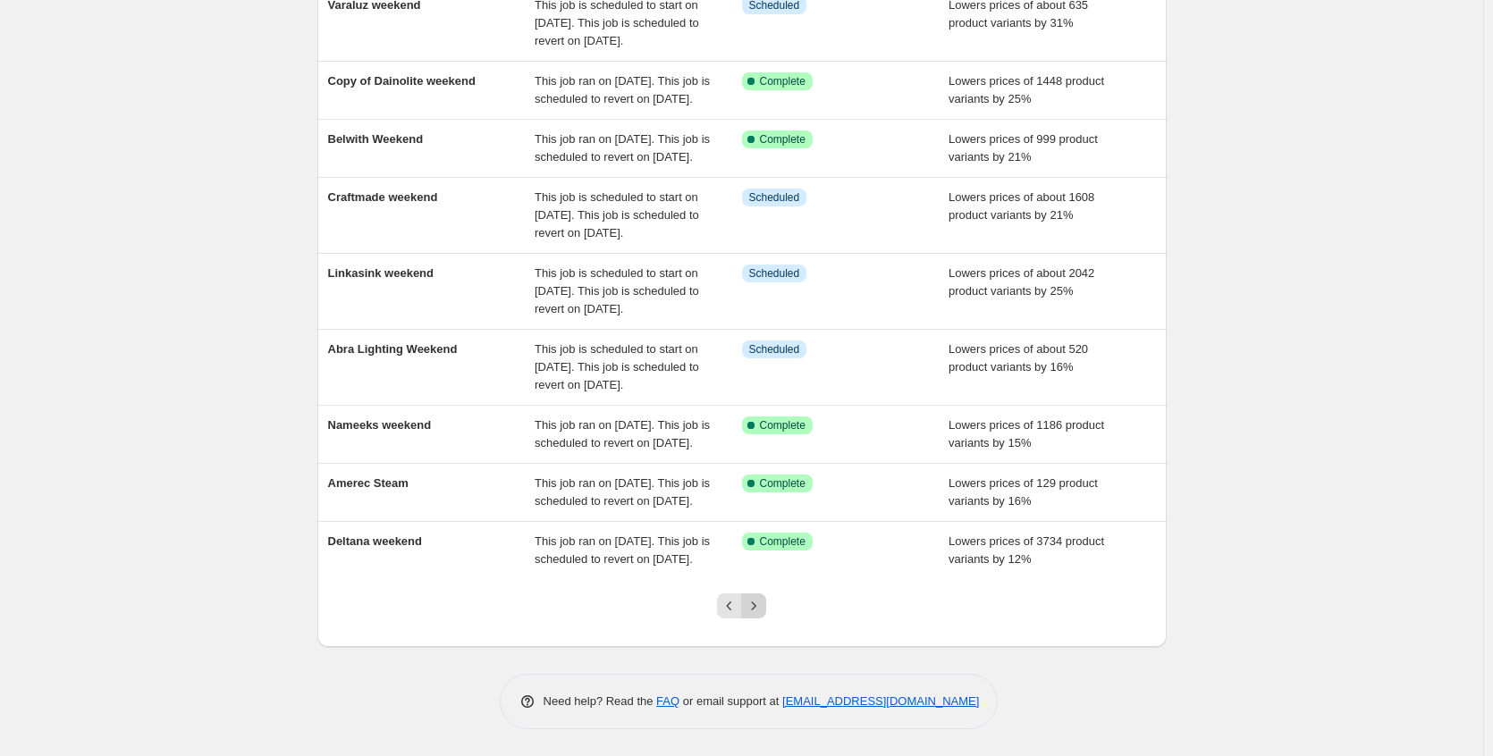
click at [759, 607] on icon "Next" at bounding box center [754, 606] width 18 height 18
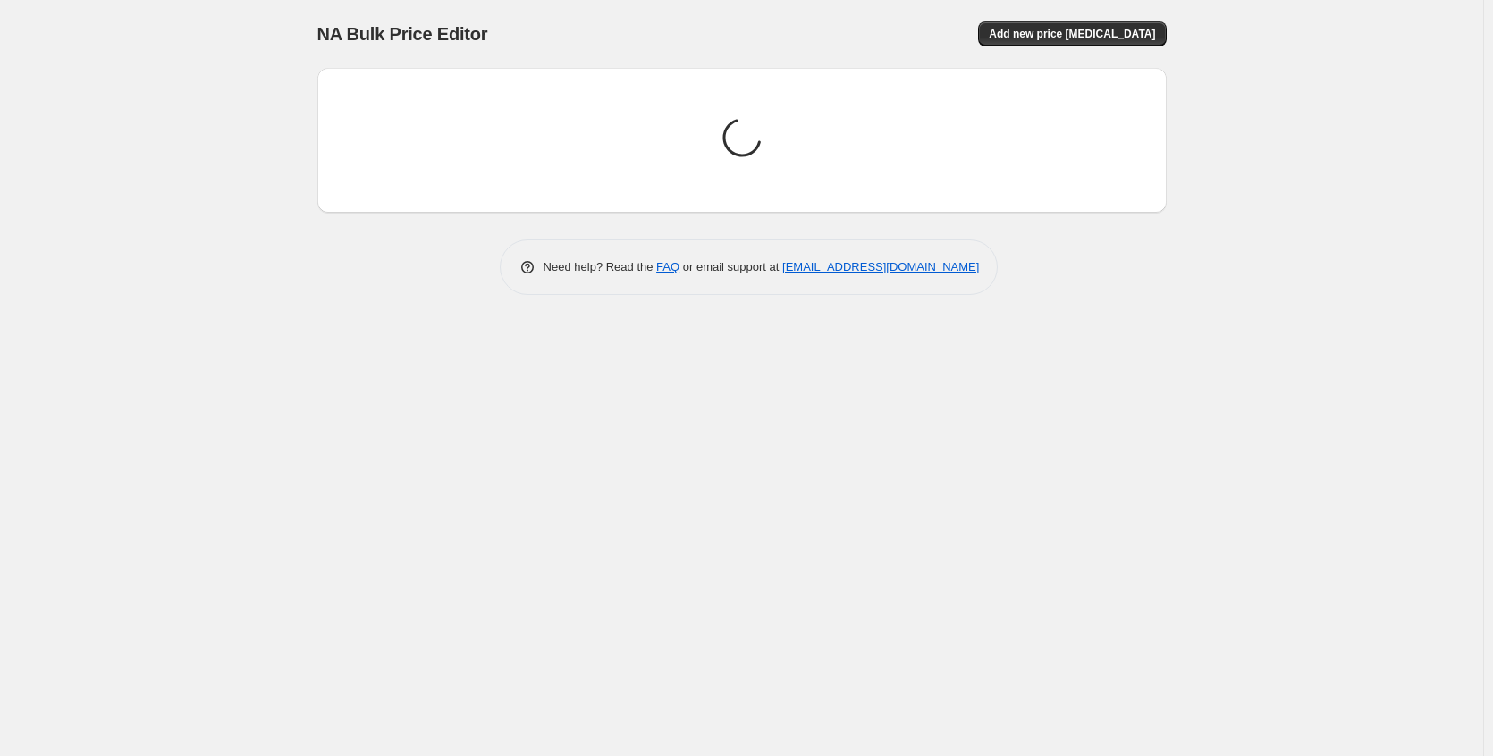
scroll to position [0, 0]
